Goal: Information Seeking & Learning: Learn about a topic

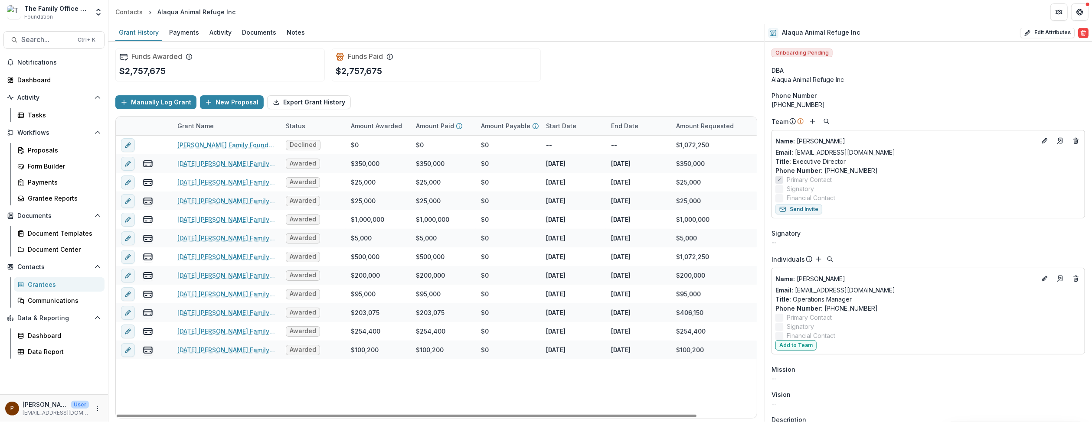
scroll to position [87, 0]
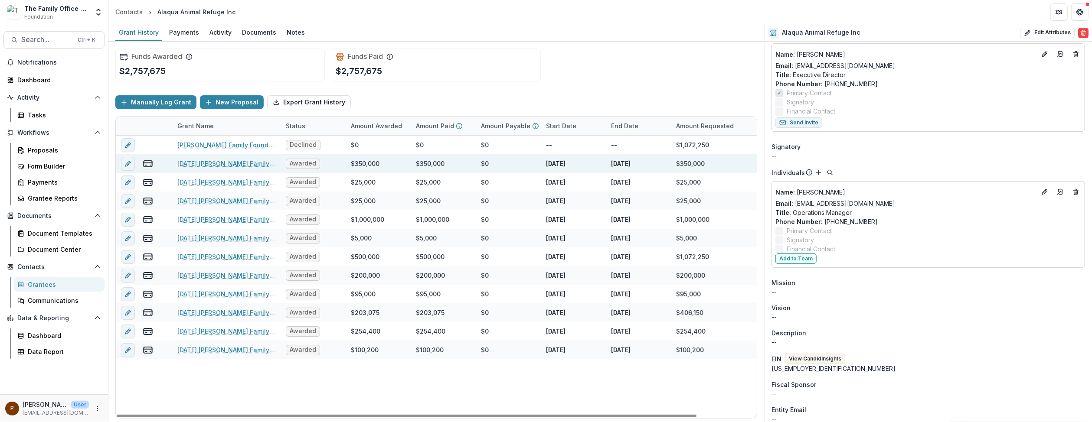
click at [216, 161] on link "[DATE] [PERSON_NAME] Family Foundation [US_STATE] Alaqua Animal Refuge Inc" at bounding box center [226, 163] width 98 height 9
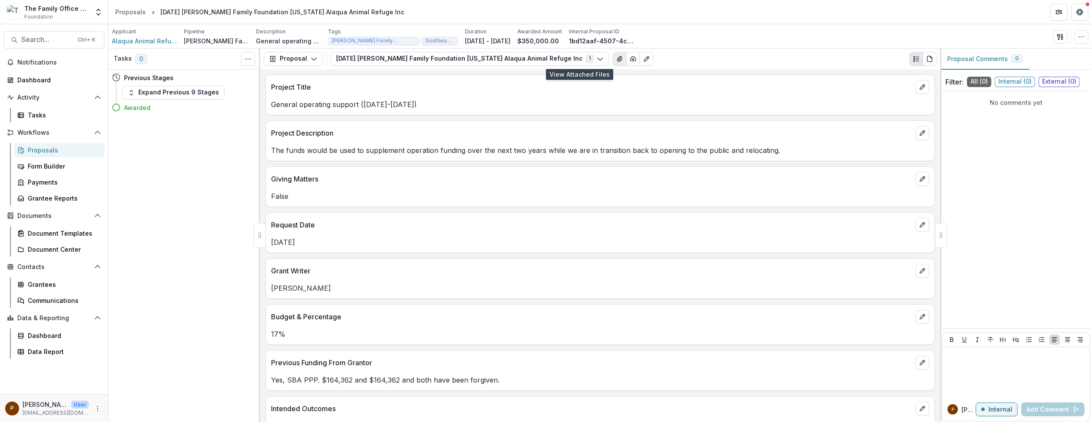
click at [617, 61] on icon "View Attached Files" at bounding box center [619, 58] width 5 height 5
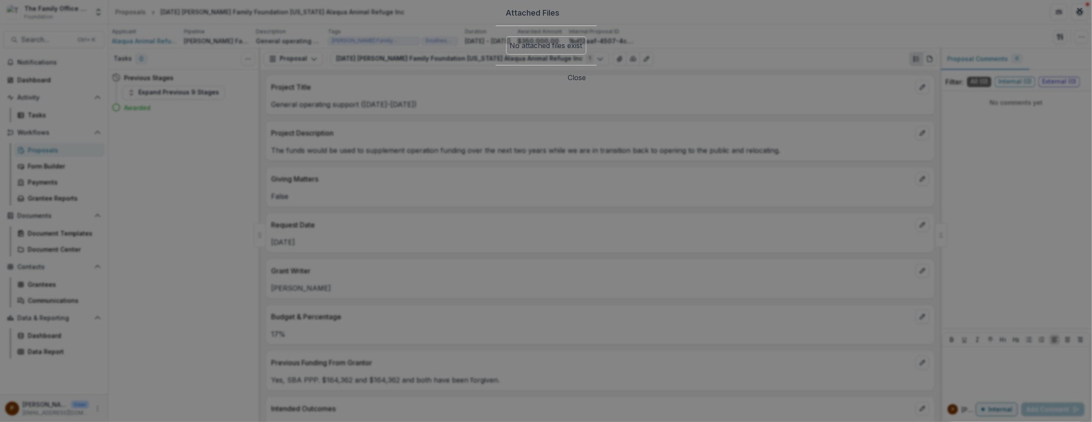
click at [586, 83] on button "Close" at bounding box center [577, 77] width 18 height 10
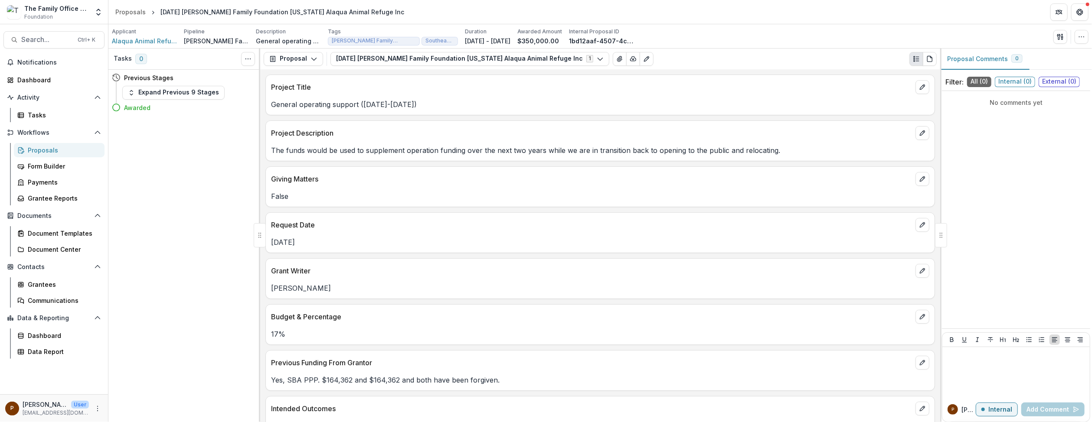
click at [531, 147] on p "The funds would be used to supplement operation funding over the next two years…" at bounding box center [600, 150] width 658 height 10
click at [493, 142] on div "The funds would be used to supplement operation funding over the next two years…" at bounding box center [600, 148] width 669 height 16
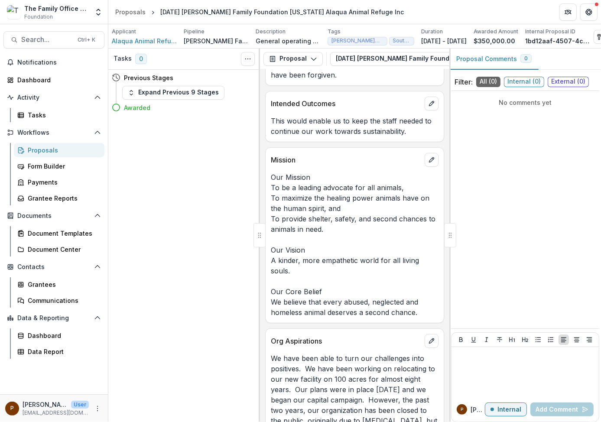
scroll to position [388, 0]
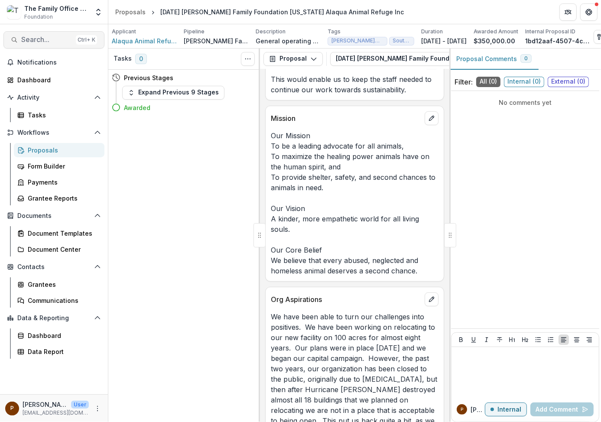
click at [37, 38] on span "Search..." at bounding box center [46, 40] width 51 height 8
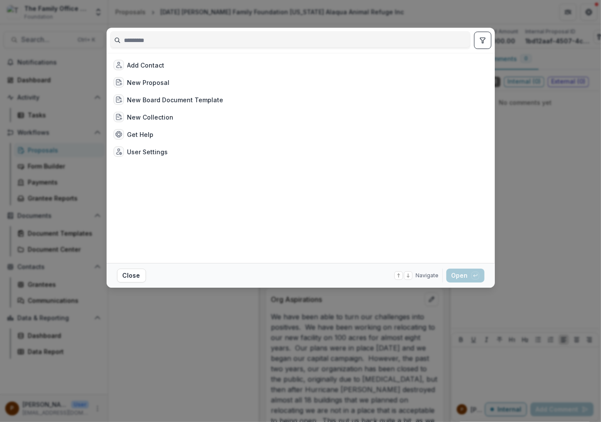
click at [161, 42] on input at bounding box center [291, 40] width 360 height 14
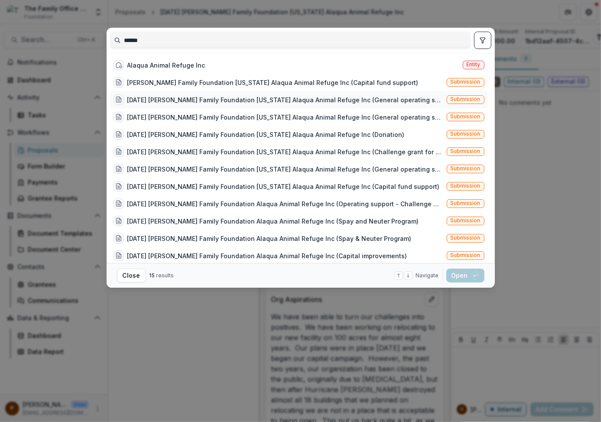
type input "******"
click at [177, 97] on div "[DATE] [PERSON_NAME] Family Foundation [US_STATE] Alaqua Animal Refuge Inc (Gen…" at bounding box center [285, 99] width 316 height 9
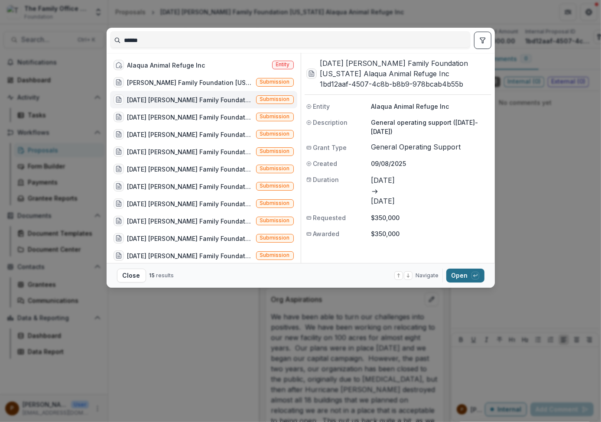
click at [467, 274] on button "Open with enter key" at bounding box center [466, 276] width 38 height 14
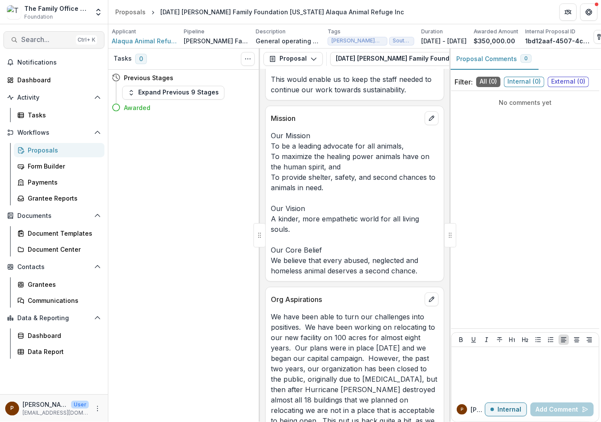
click at [29, 39] on span "Search..." at bounding box center [46, 40] width 51 height 8
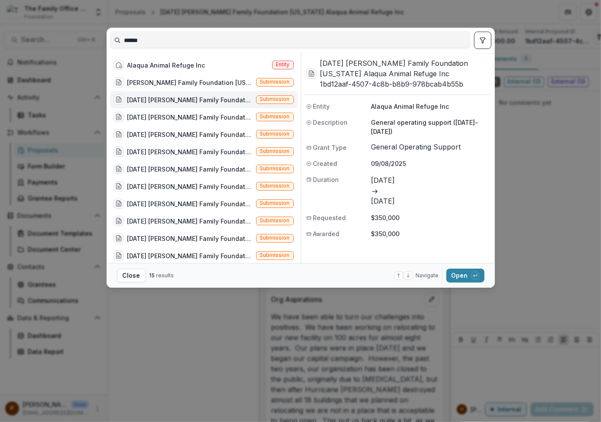
click at [160, 33] on div "******" at bounding box center [290, 40] width 361 height 18
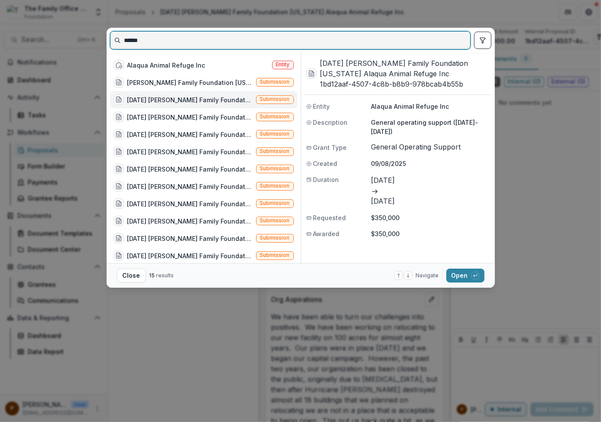
drag, startPoint x: 148, startPoint y: 37, endPoint x: 91, endPoint y: 31, distance: 57.2
click at [91, 31] on div "****** Alaqua Animal Refuge Inc Entity [PERSON_NAME] Family Foundation [US_STAT…" at bounding box center [300, 211] width 601 height 422
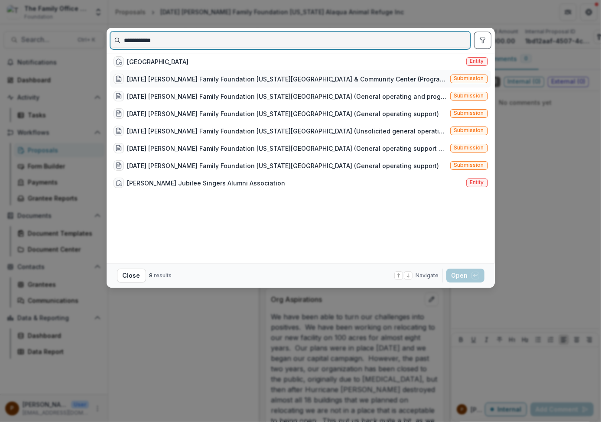
type input "**********"
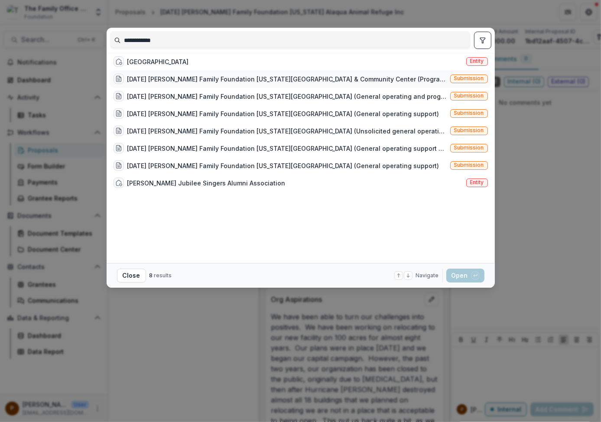
click at [208, 83] on div "[DATE] [PERSON_NAME] Family Foundation [US_STATE][GEOGRAPHIC_DATA] & Community …" at bounding box center [287, 79] width 320 height 9
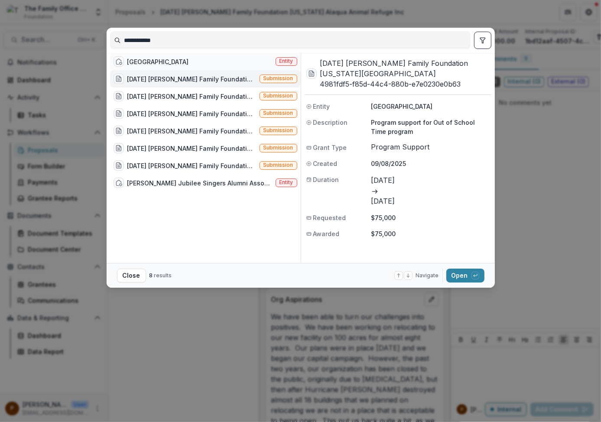
click at [182, 62] on div "[GEOGRAPHIC_DATA]" at bounding box center [158, 61] width 62 height 9
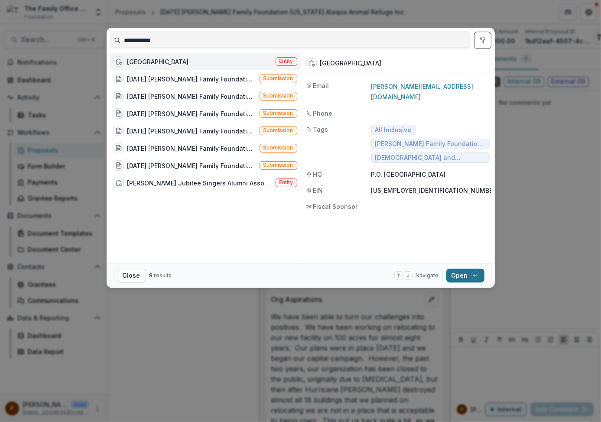
click at [456, 280] on button "Open with enter key" at bounding box center [466, 276] width 38 height 14
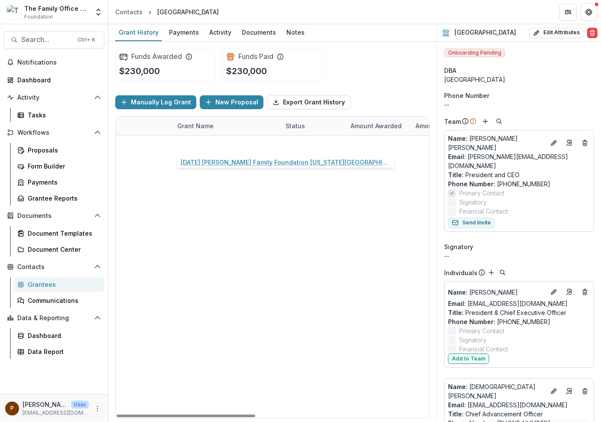
click at [215, 144] on link "[DATE] [PERSON_NAME] Family Foundation [US_STATE][GEOGRAPHIC_DATA]" at bounding box center [226, 144] width 98 height 9
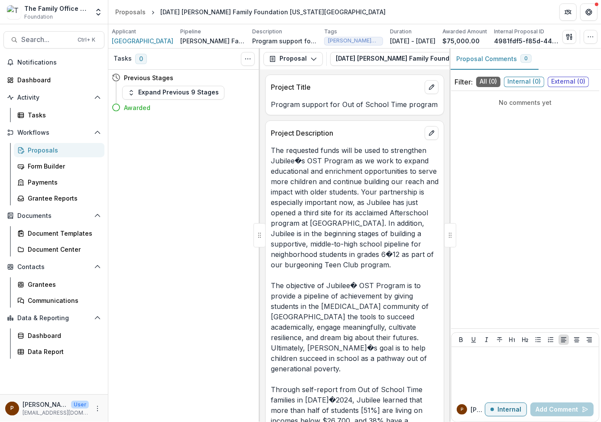
click at [431, 137] on icon "edit" at bounding box center [431, 133] width 7 height 7
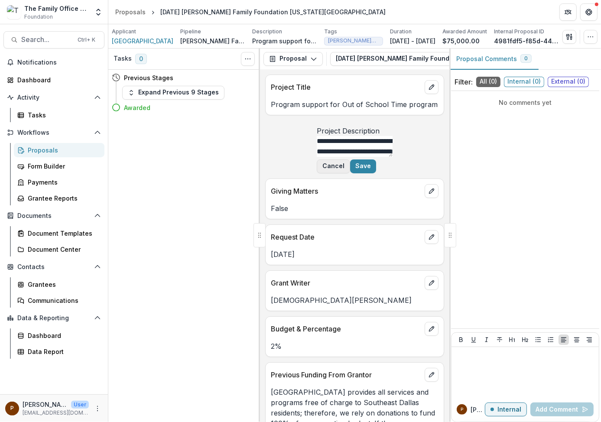
click at [350, 173] on button "Cancel" at bounding box center [333, 167] width 33 height 14
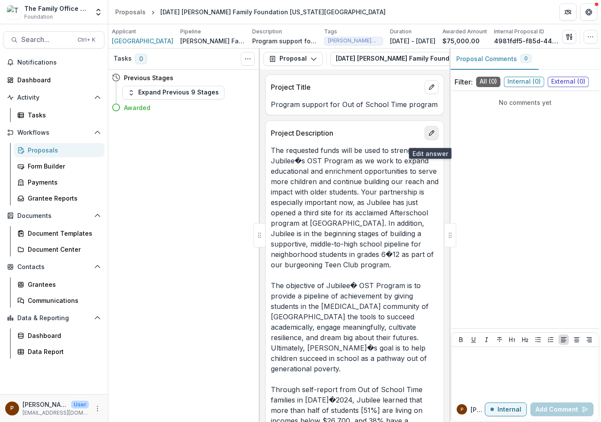
click at [428, 137] on icon "edit" at bounding box center [431, 133] width 7 height 7
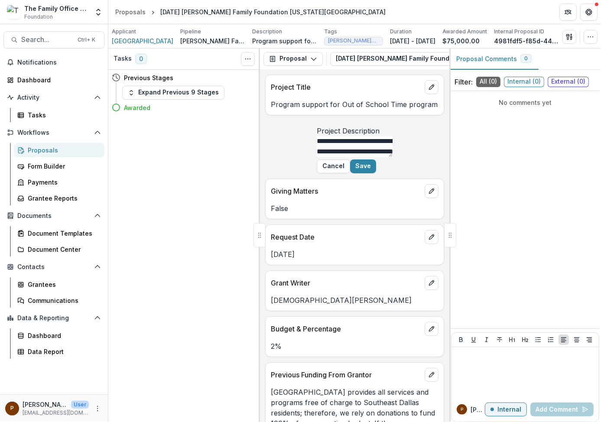
click at [340, 157] on textarea "Project Description" at bounding box center [355, 146] width 76 height 21
type textarea "**********"
click at [350, 173] on button "Cancel" at bounding box center [333, 167] width 33 height 14
